Goal: Contribute content: Contribute content

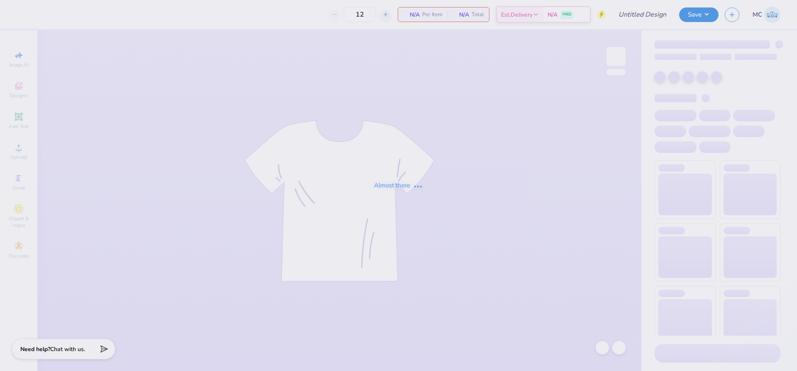
type input "Two Steppin 25"
type input "24"
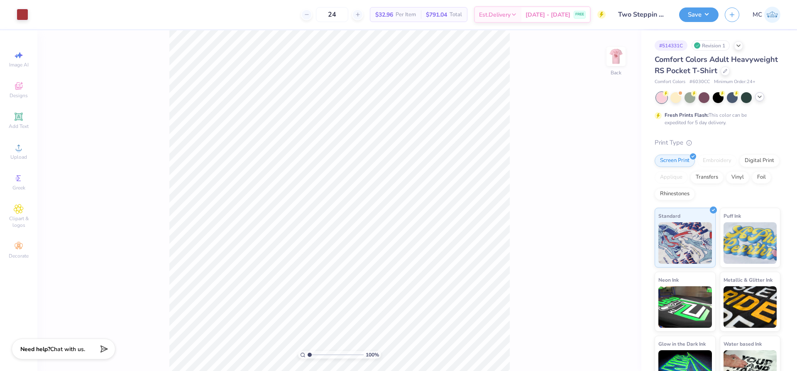
click at [763, 101] on div at bounding box center [759, 96] width 9 height 9
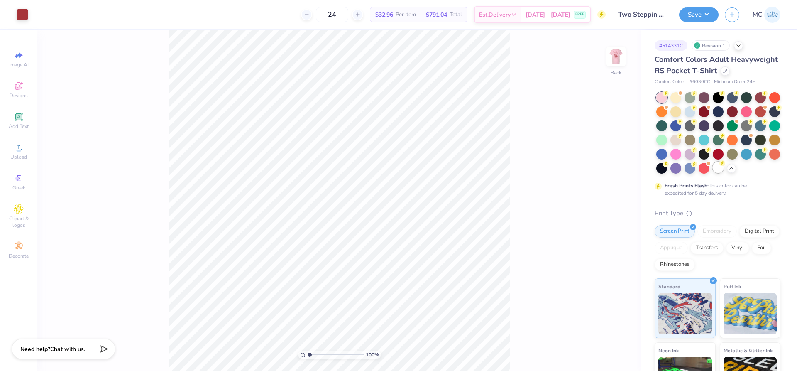
click at [713, 173] on div at bounding box center [718, 167] width 11 height 11
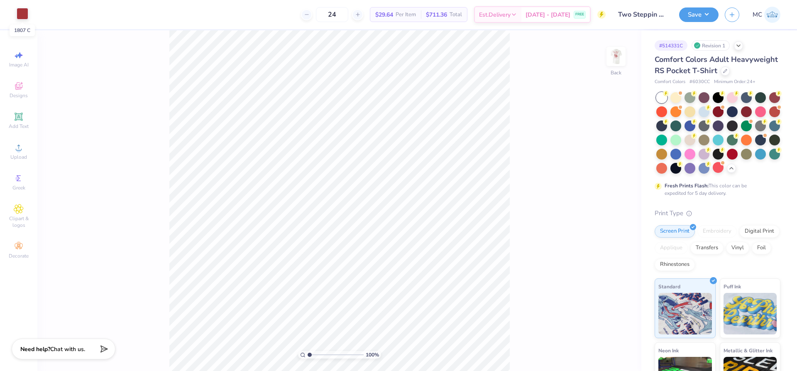
click at [23, 12] on div at bounding box center [23, 14] width 12 height 12
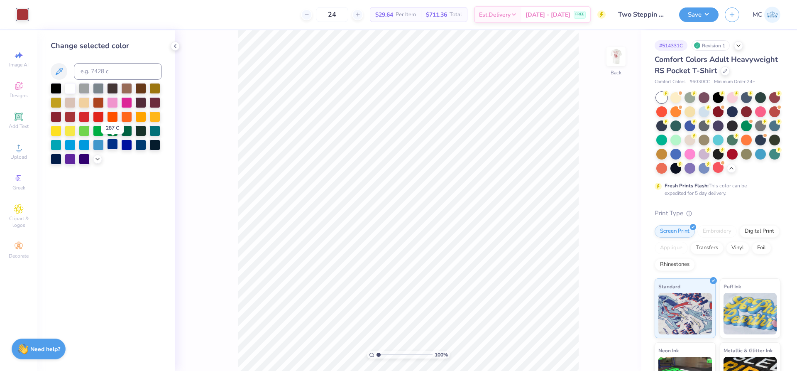
click at [111, 144] on div at bounding box center [112, 144] width 11 height 11
click at [612, 62] on img at bounding box center [616, 56] width 17 height 17
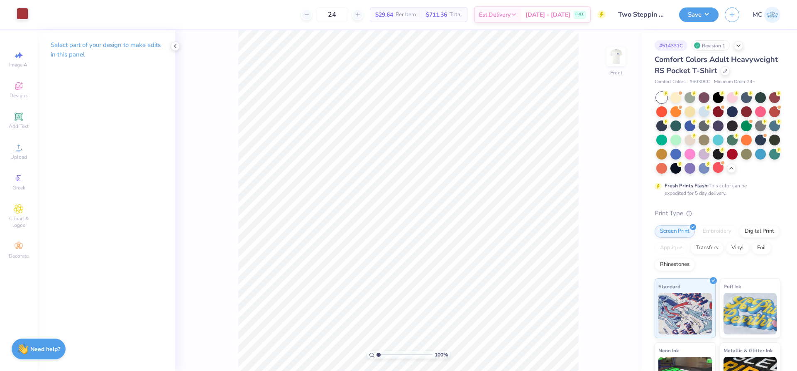
click at [21, 13] on div at bounding box center [23, 14] width 12 height 12
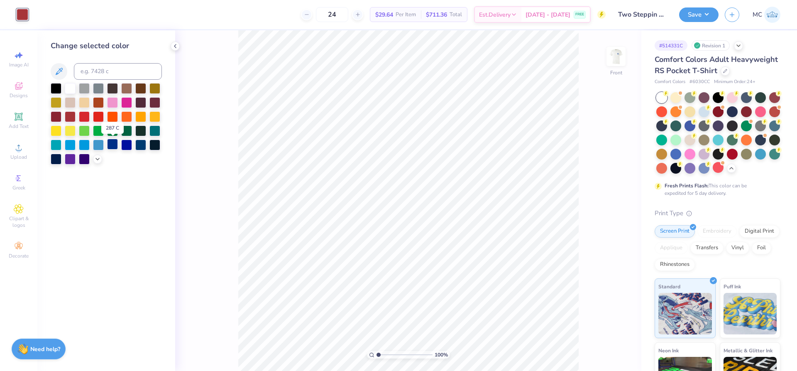
click at [113, 143] on div at bounding box center [112, 144] width 11 height 11
click at [701, 9] on button "Save" at bounding box center [698, 13] width 39 height 15
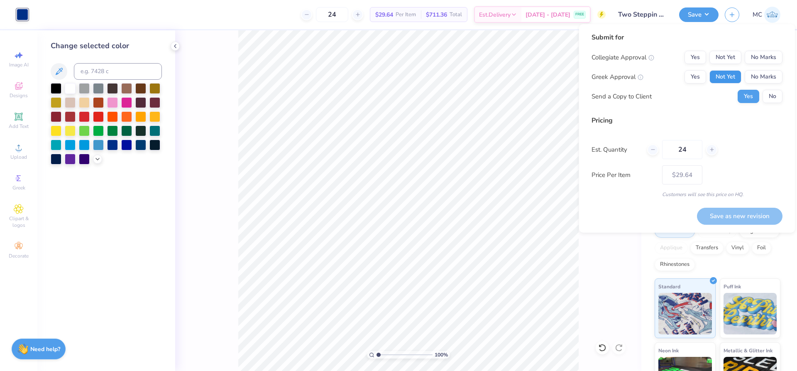
click at [720, 79] on button "Not Yet" at bounding box center [726, 76] width 32 height 13
click at [761, 51] on button "No Marks" at bounding box center [764, 57] width 38 height 13
click at [737, 214] on button "Save as new revision" at bounding box center [740, 216] width 86 height 17
type input "$29.64"
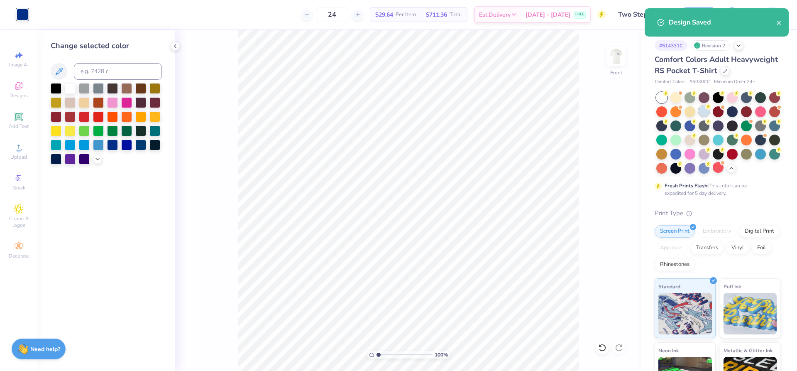
click at [710, 116] on div at bounding box center [704, 110] width 11 height 11
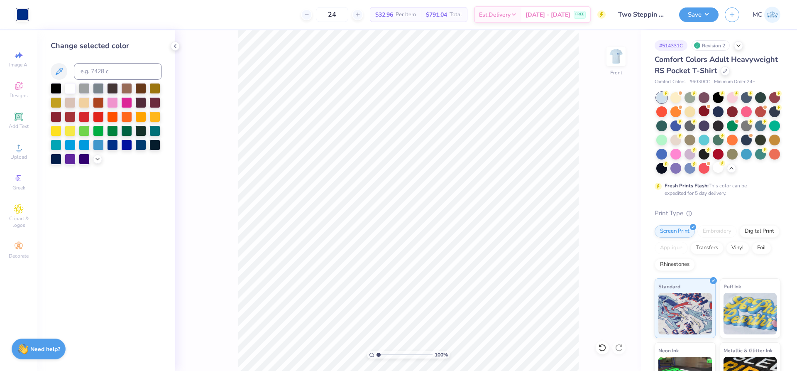
click at [17, 9] on div at bounding box center [23, 15] width 12 height 12
click at [154, 145] on div at bounding box center [154, 144] width 11 height 11
click at [55, 157] on div at bounding box center [56, 158] width 11 height 11
click at [620, 60] on img at bounding box center [616, 56] width 33 height 33
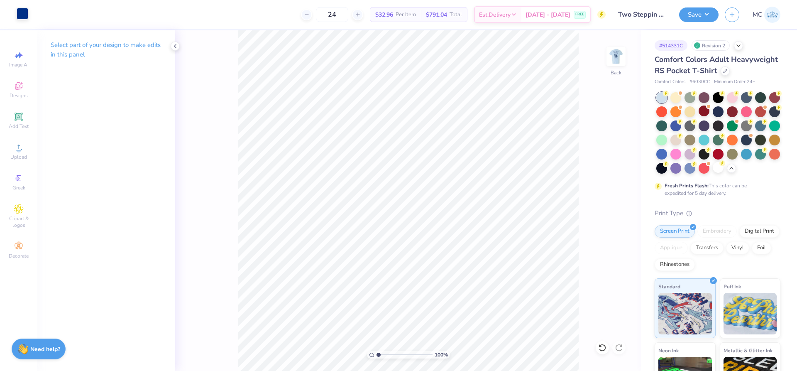
click at [25, 15] on div at bounding box center [23, 14] width 12 height 12
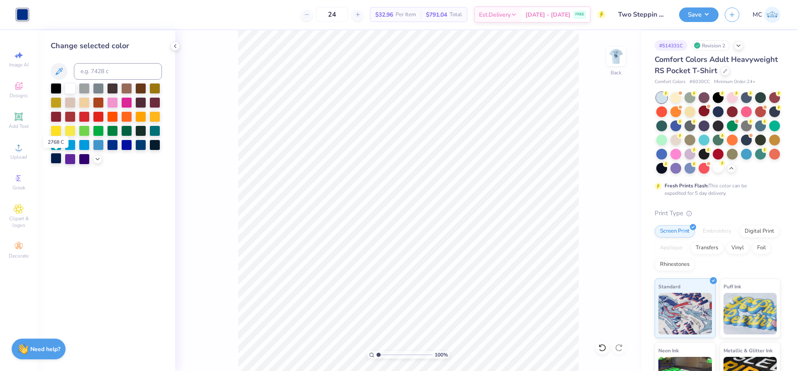
click at [54, 157] on div at bounding box center [56, 158] width 11 height 11
drag, startPoint x: 694, startPoint y: 11, endPoint x: 701, endPoint y: 16, distance: 8.6
click at [694, 12] on button "Save" at bounding box center [698, 13] width 39 height 15
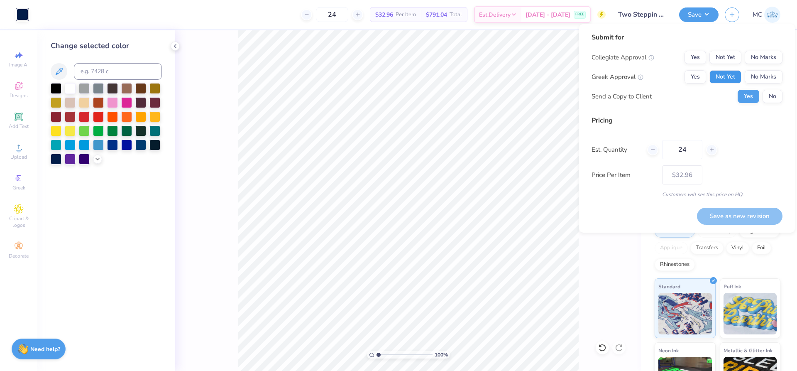
click at [729, 83] on button "Not Yet" at bounding box center [726, 76] width 32 height 13
click at [774, 54] on button "No Marks" at bounding box center [764, 57] width 38 height 13
click at [766, 216] on button "Save as new revision" at bounding box center [740, 216] width 86 height 17
type input "$32.96"
